Goal: Task Accomplishment & Management: Manage account settings

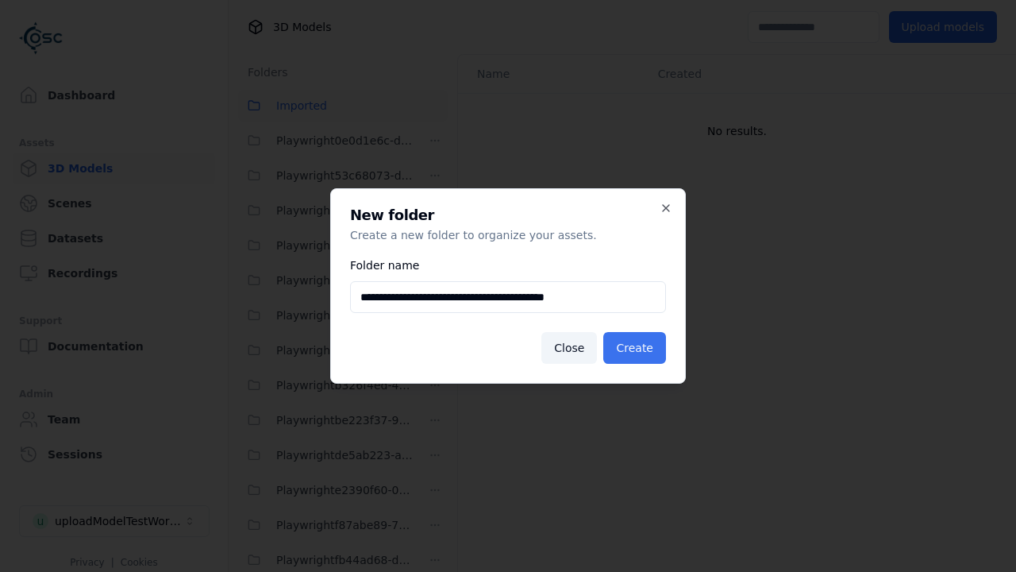
type input "**********"
click at [637, 348] on button "Create" at bounding box center [635, 348] width 63 height 32
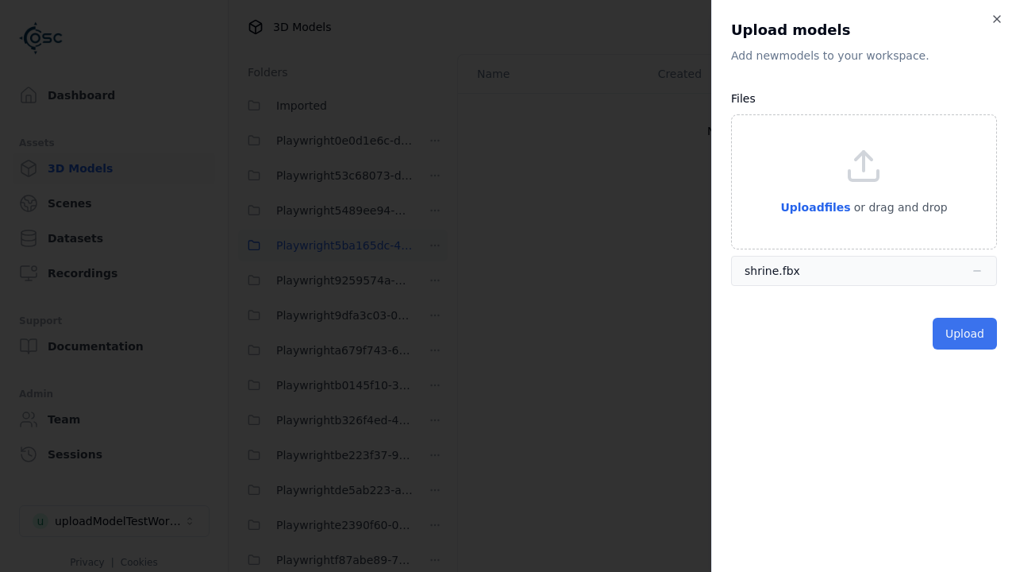
click at [966, 334] on button "Upload" at bounding box center [965, 334] width 64 height 32
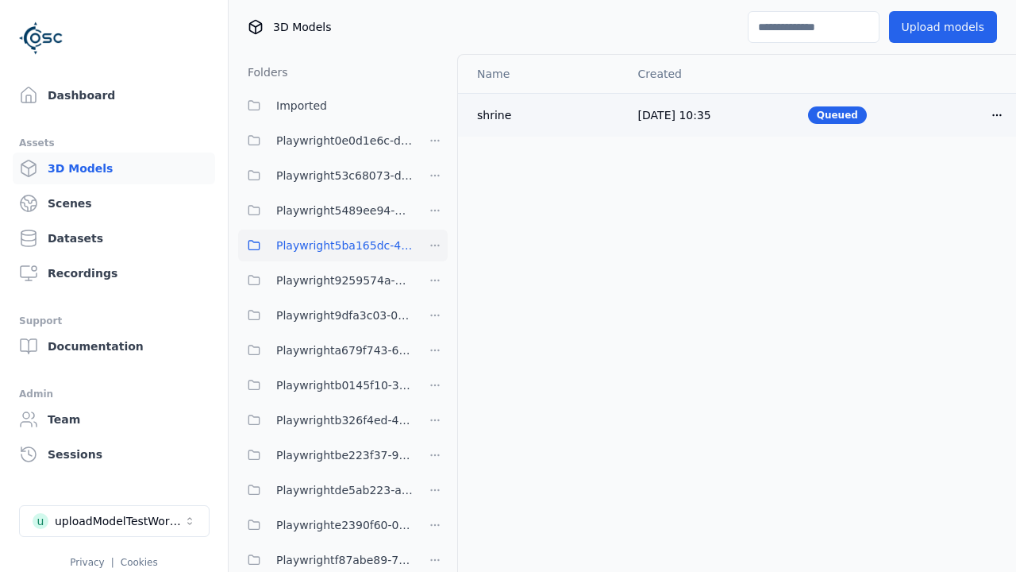
click at [997, 114] on html "Support Dashboard Assets 3D Models Scenes Datasets Recordings Support Documenta…" at bounding box center [508, 286] width 1016 height 572
click at [962, 176] on div "Delete" at bounding box center [963, 176] width 94 height 25
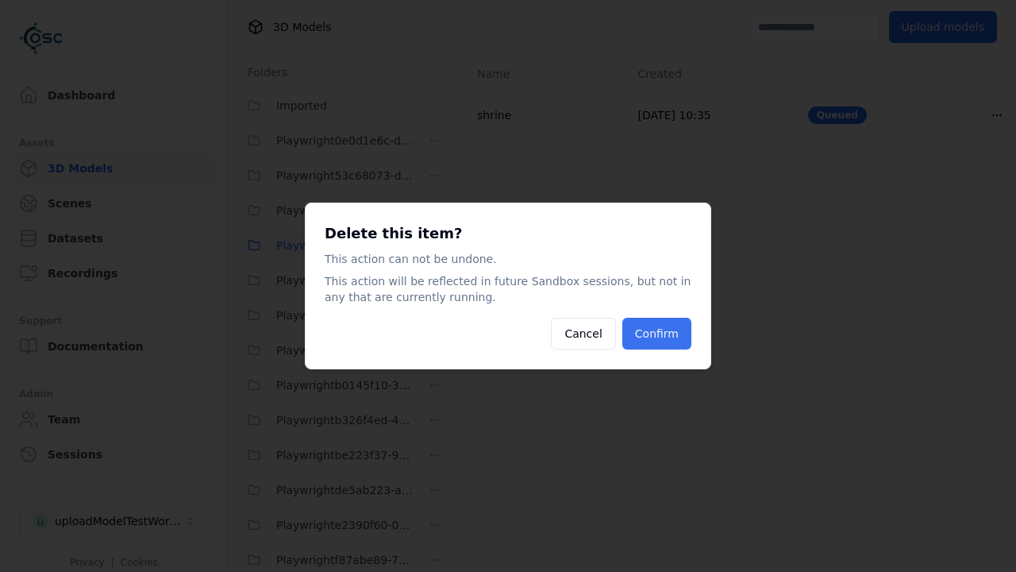
click at [658, 334] on button "Confirm" at bounding box center [657, 334] width 69 height 32
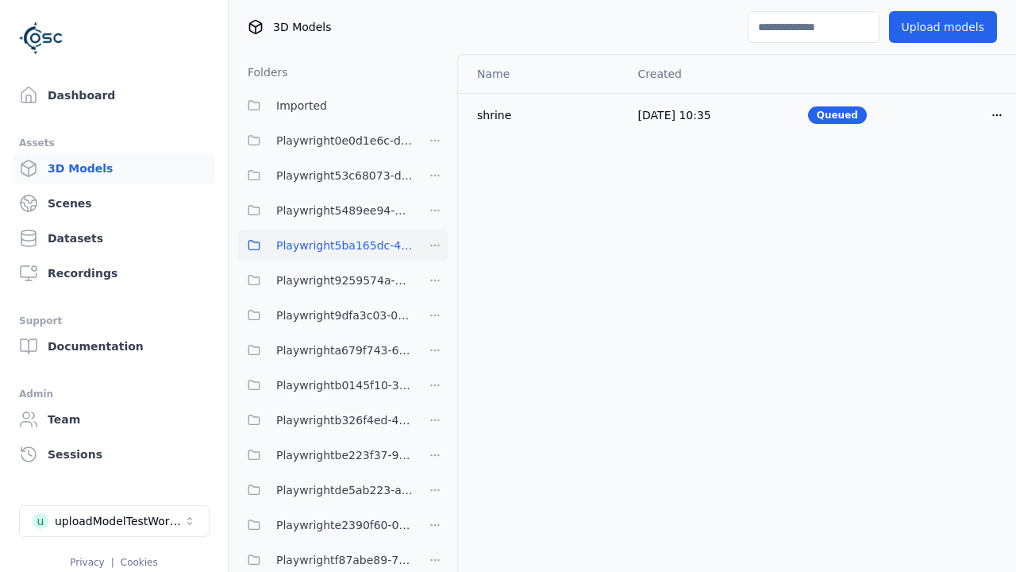
click at [435, 245] on html "Support Dashboard Assets 3D Models Scenes Datasets Recordings Support Documenta…" at bounding box center [508, 286] width 1016 height 572
